Goal: Navigation & Orientation: Find specific page/section

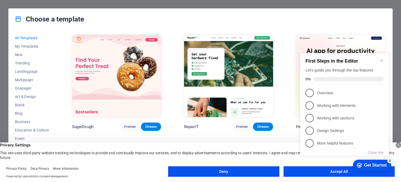
click div "checkmark Get Started 5 First Steps in the Editor Let's guide you through the t…"
click at [383, 58] on icon "Minimize checklist" at bounding box center [382, 60] width 4 height 4
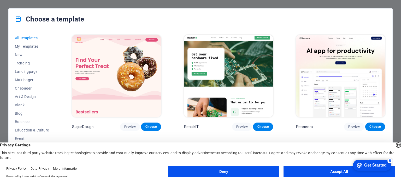
click at [337, 170] on button "Accept All" at bounding box center [339, 171] width 111 height 10
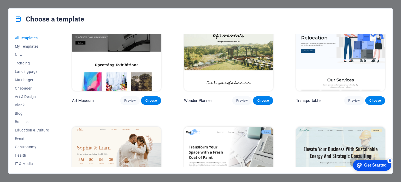
scroll to position [144, 0]
click at [34, 46] on span "My Templates" at bounding box center [32, 46] width 34 height 4
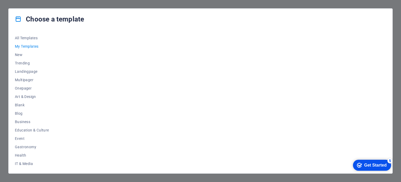
scroll to position [0, 0]
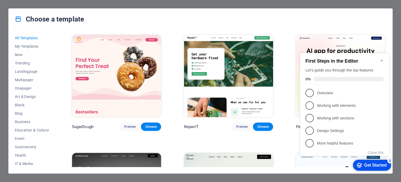
click at [36, 47] on span "My Templates" at bounding box center [32, 46] width 34 height 4
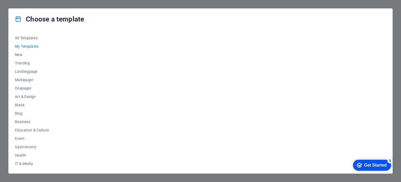
click at [26, 39] on span "All Templates" at bounding box center [32, 38] width 34 height 4
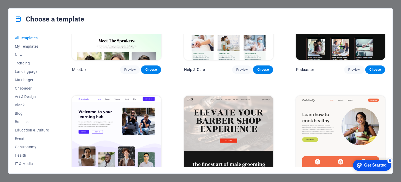
scroll to position [470, 0]
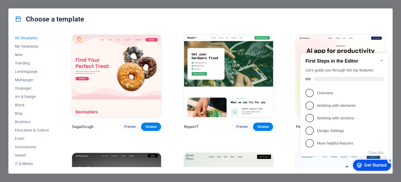
click at [34, 46] on span "My Templates" at bounding box center [32, 46] width 34 height 4
